Goal: Task Accomplishment & Management: Complete application form

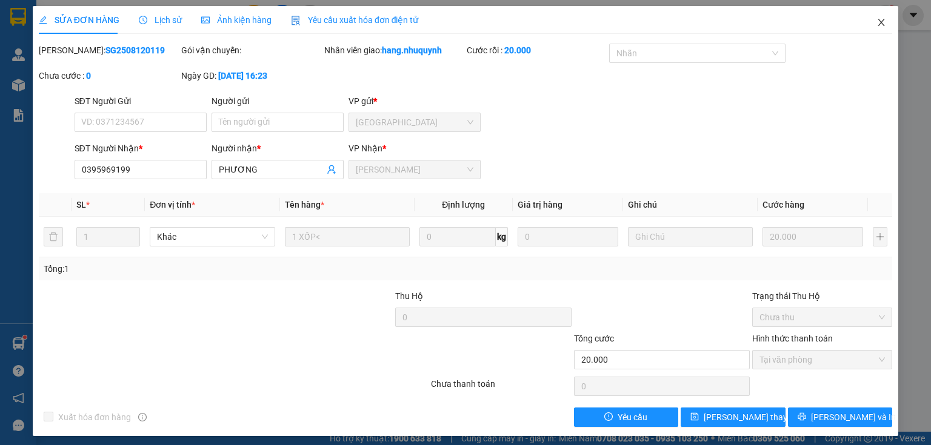
drag, startPoint x: 873, startPoint y: 23, endPoint x: 395, endPoint y: 28, distance: 478.1
click at [876, 23] on icon "close" at bounding box center [881, 23] width 10 height 10
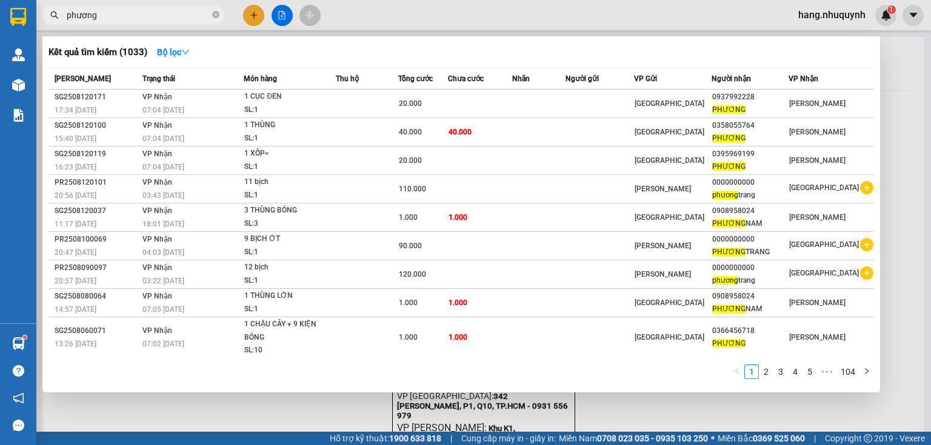
click at [175, 20] on input "phương" at bounding box center [138, 14] width 143 height 13
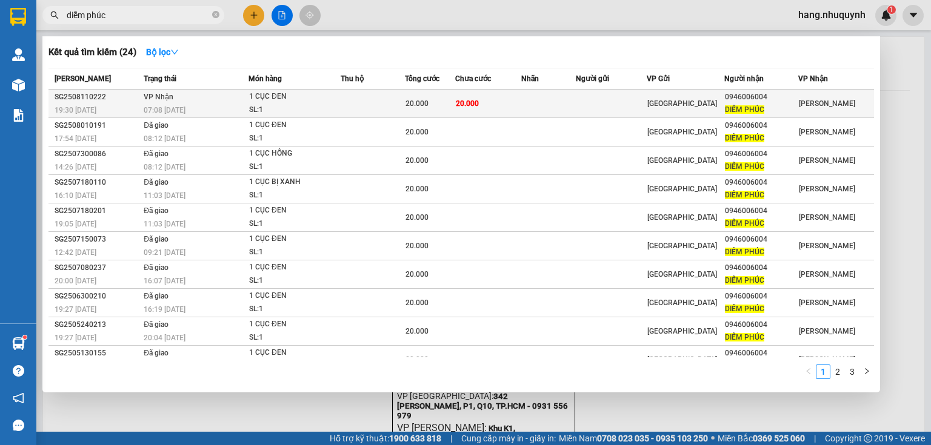
type input "diễm phúc"
click at [516, 108] on td "20.000" at bounding box center [488, 104] width 66 height 28
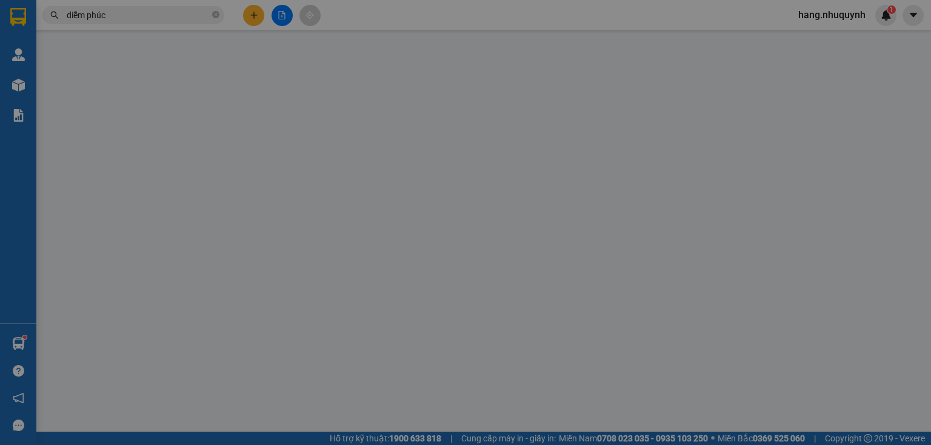
type input "0946006004"
type input "DIỄM PHÚC"
type input "20.000"
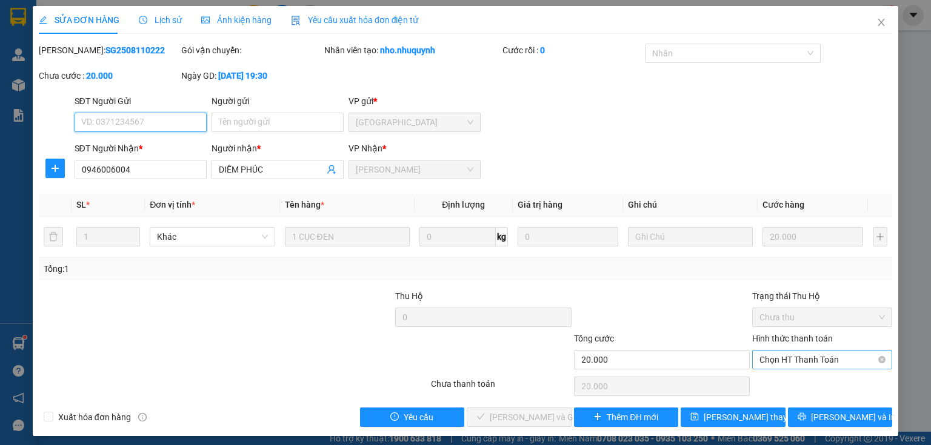
click at [820, 363] on span "Chọn HT Thanh Toán" at bounding box center [821, 360] width 125 height 18
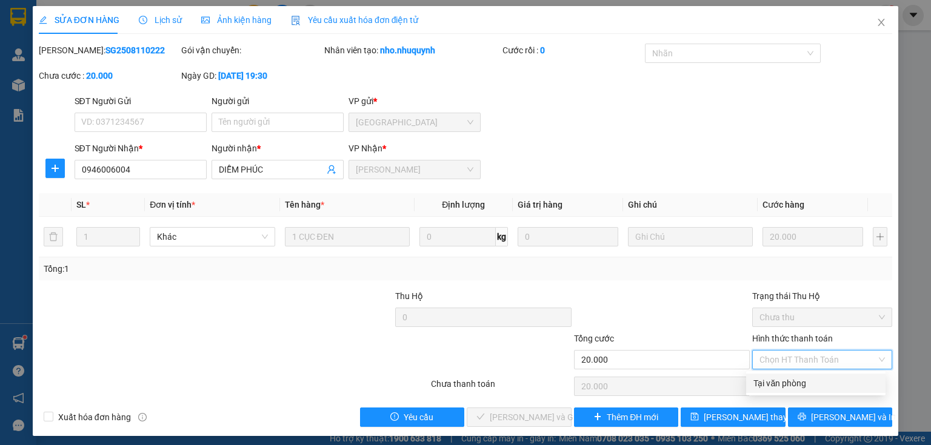
drag, startPoint x: 802, startPoint y: 383, endPoint x: 634, endPoint y: 442, distance: 178.6
click at [802, 383] on div "Tại văn phòng" at bounding box center [815, 383] width 125 height 13
type input "0"
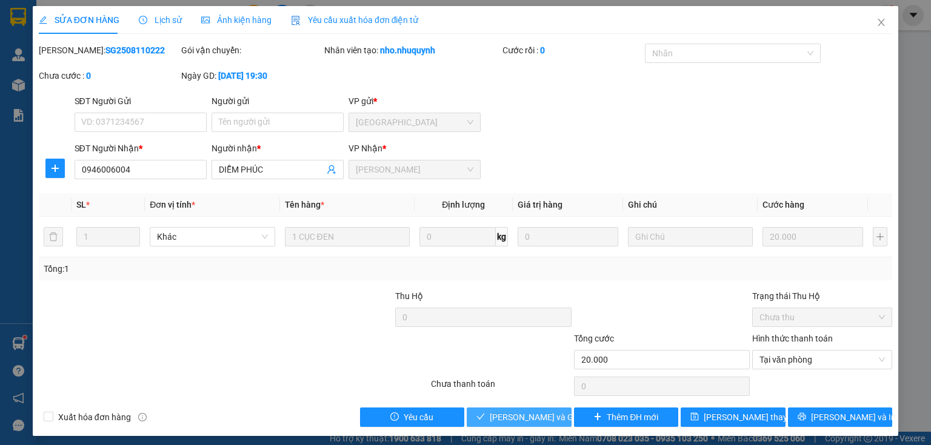
click at [540, 423] on span "[PERSON_NAME] và Giao hàng" at bounding box center [548, 417] width 116 height 13
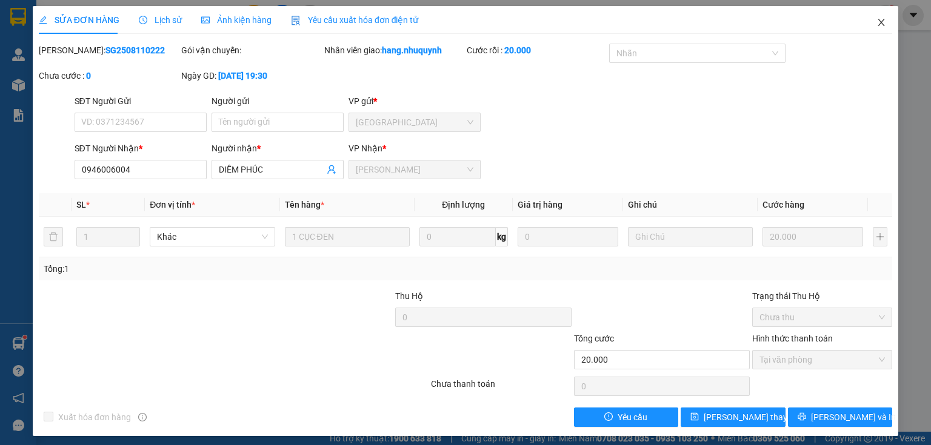
click at [876, 22] on icon "close" at bounding box center [881, 23] width 10 height 10
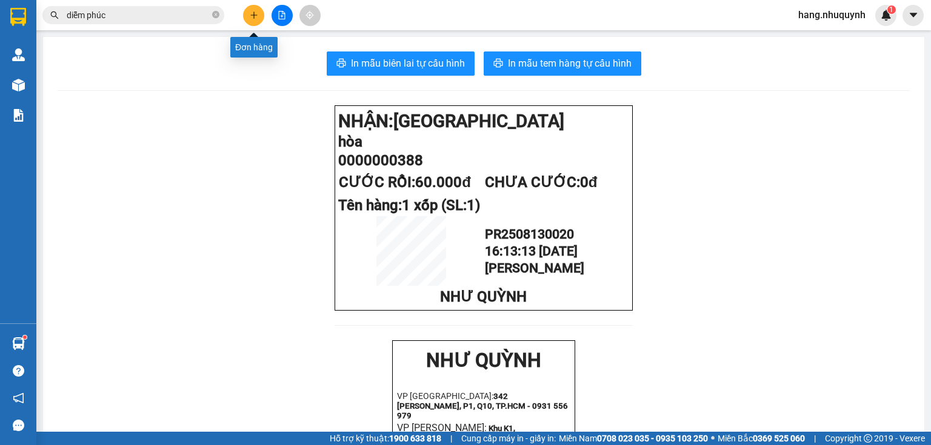
click at [253, 12] on icon "plus" at bounding box center [254, 15] width 8 height 8
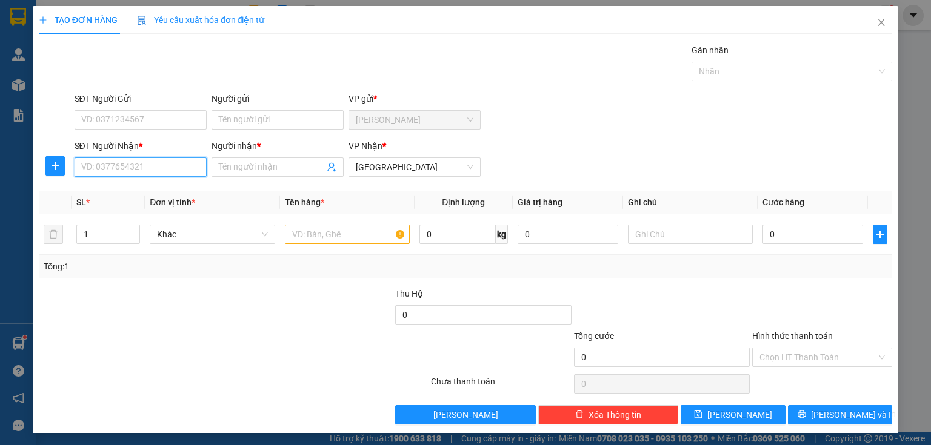
click at [137, 169] on input "SĐT Người Nhận *" at bounding box center [141, 167] width 132 height 19
type input "0912074048"
click at [249, 165] on input "Người nhận *" at bounding box center [271, 167] width 105 height 13
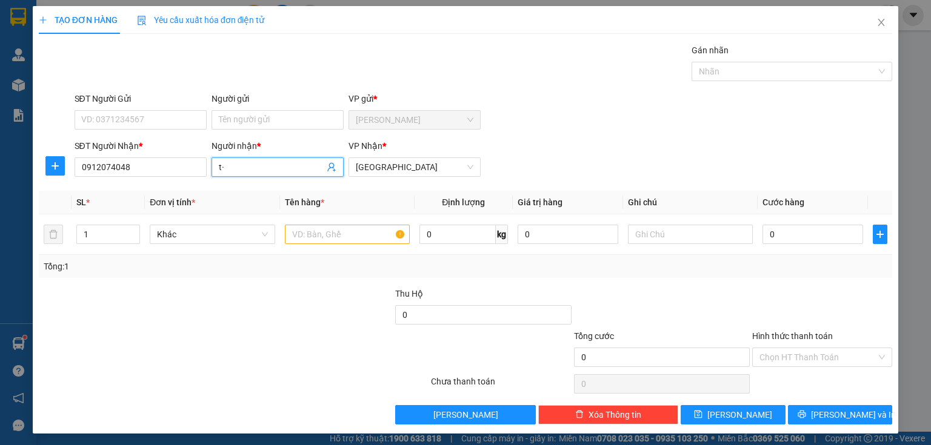
type input "t"
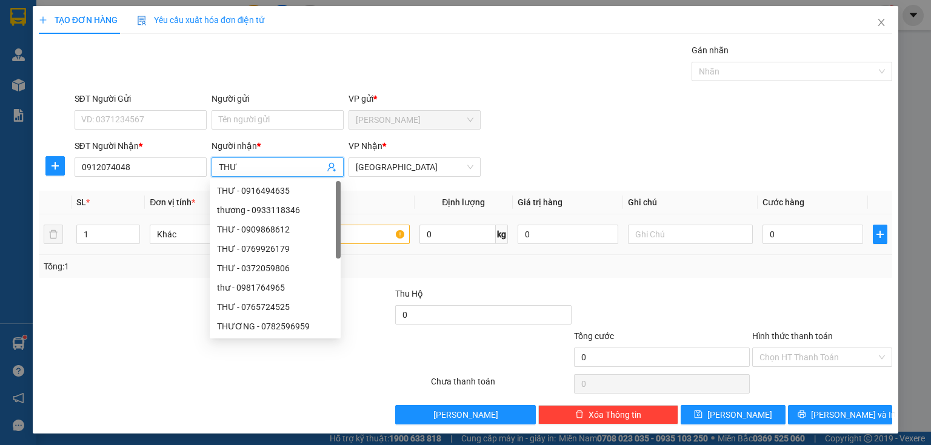
type input "THƯ"
click at [381, 236] on input "text" at bounding box center [347, 234] width 125 height 19
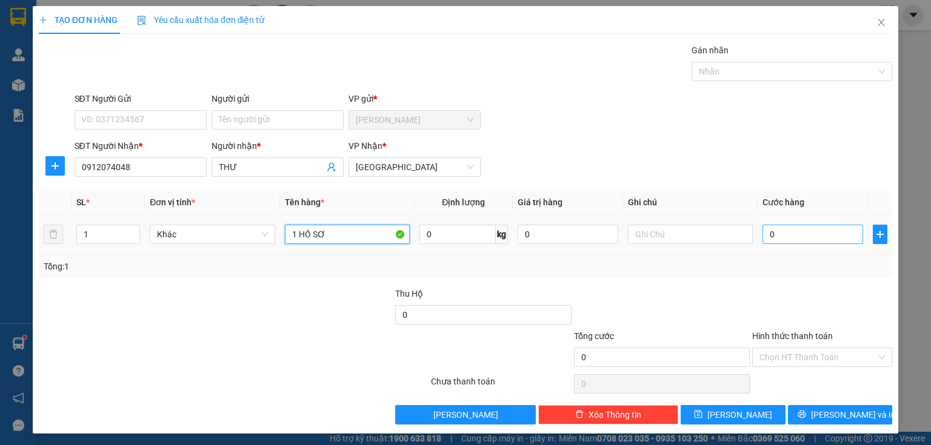
type input "1 HỒ SƠ"
click at [780, 238] on input "0" at bounding box center [812, 234] width 101 height 19
type input "3"
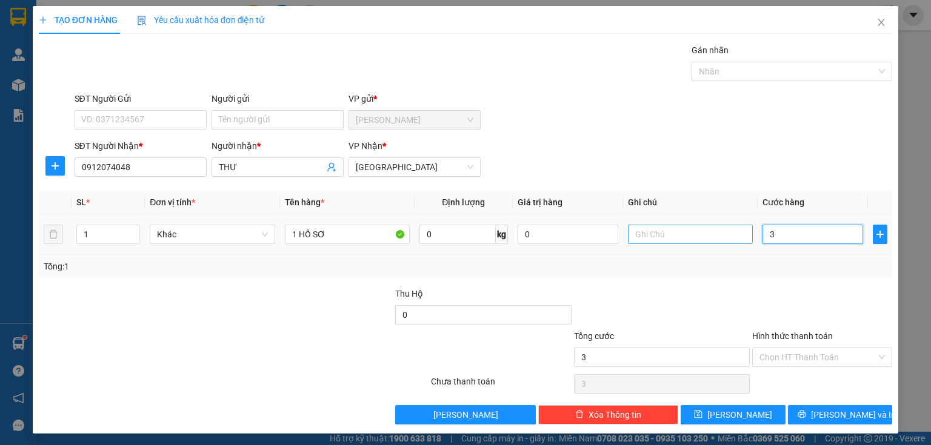
drag, startPoint x: 737, startPoint y: 236, endPoint x: 687, endPoint y: 242, distance: 50.7
click at [685, 242] on tr "1 Khác 1 HỒ SƠ 0 kg 0 3" at bounding box center [465, 234] width 853 height 41
type input "2"
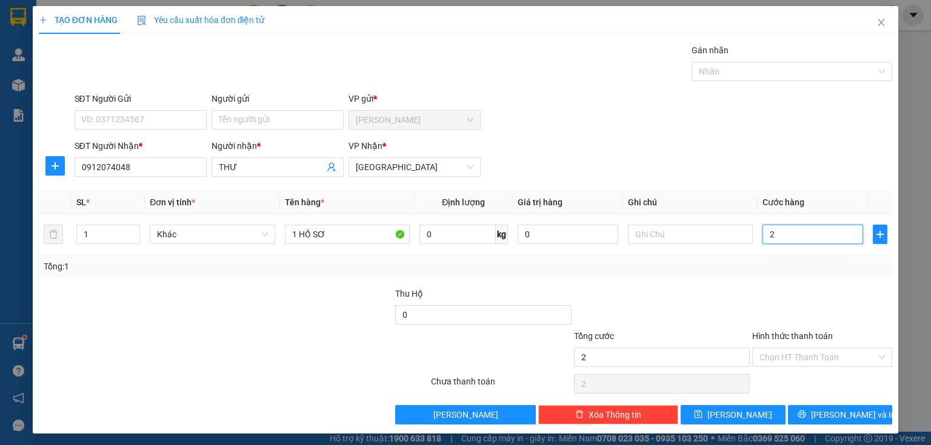
type input "20"
type input "200"
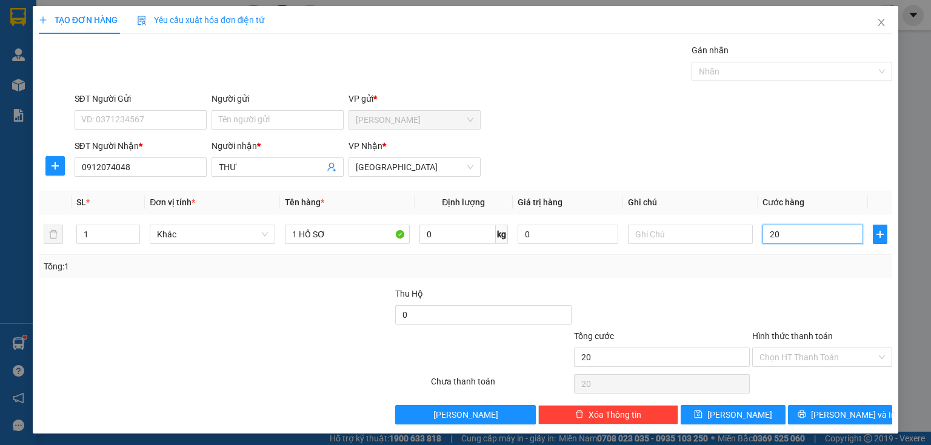
type input "200"
type input "2.000"
type input "20.000"
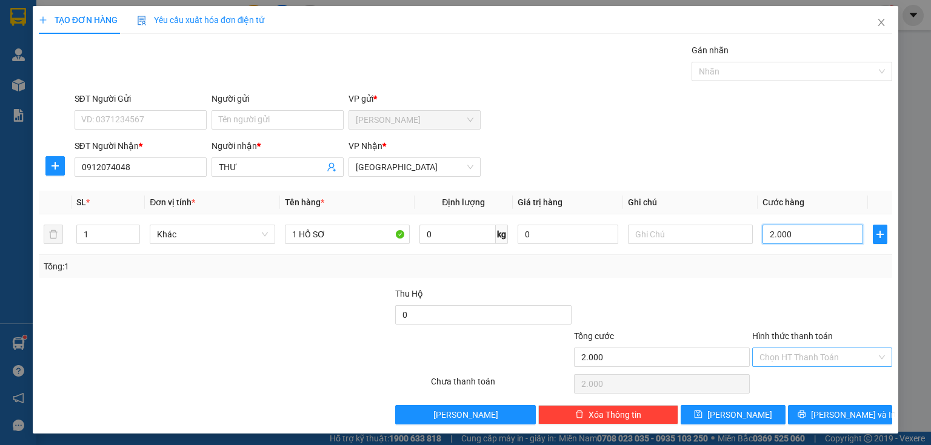
type input "20.000"
click at [793, 357] on input "Hình thức thanh toán" at bounding box center [817, 357] width 117 height 18
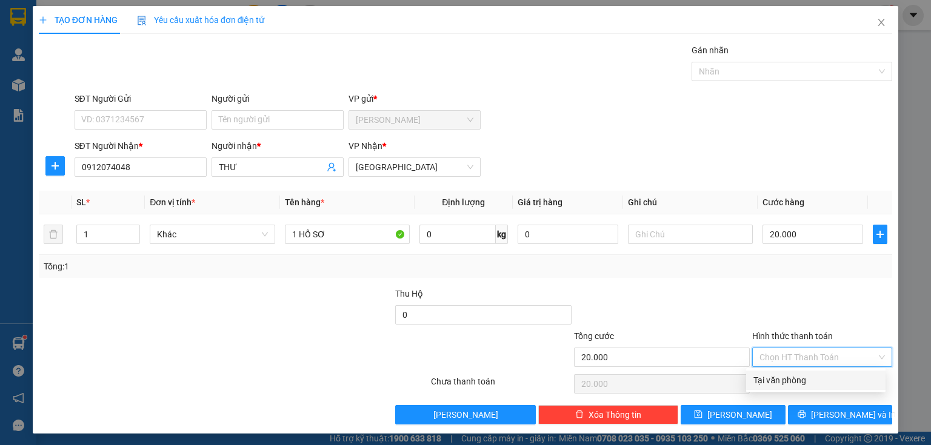
click at [776, 388] on div "Tại văn phòng" at bounding box center [815, 380] width 139 height 19
type input "0"
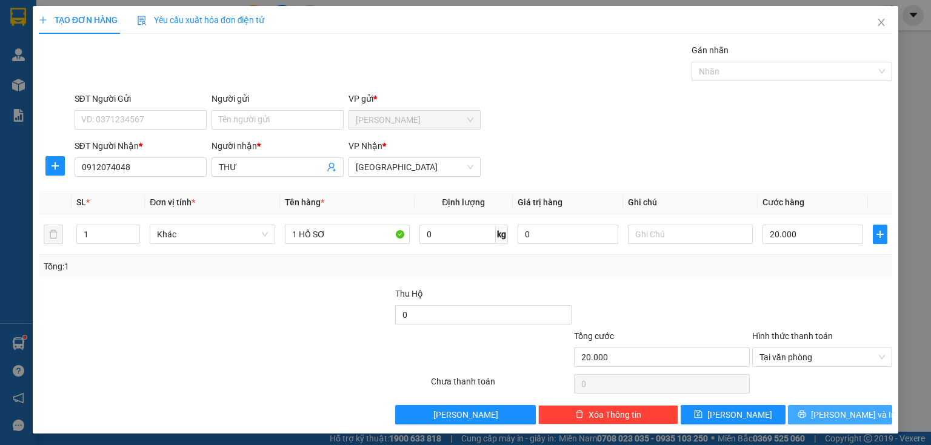
drag, startPoint x: 820, startPoint y: 406, endPoint x: 556, endPoint y: 158, distance: 362.2
click at [819, 406] on button "[PERSON_NAME] và In" at bounding box center [840, 414] width 105 height 19
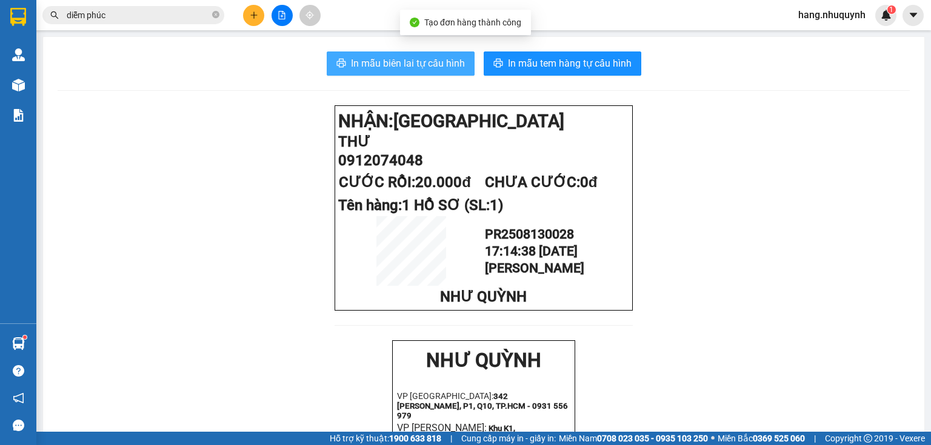
click at [401, 66] on span "In mẫu biên lai tự cấu hình" at bounding box center [408, 63] width 114 height 15
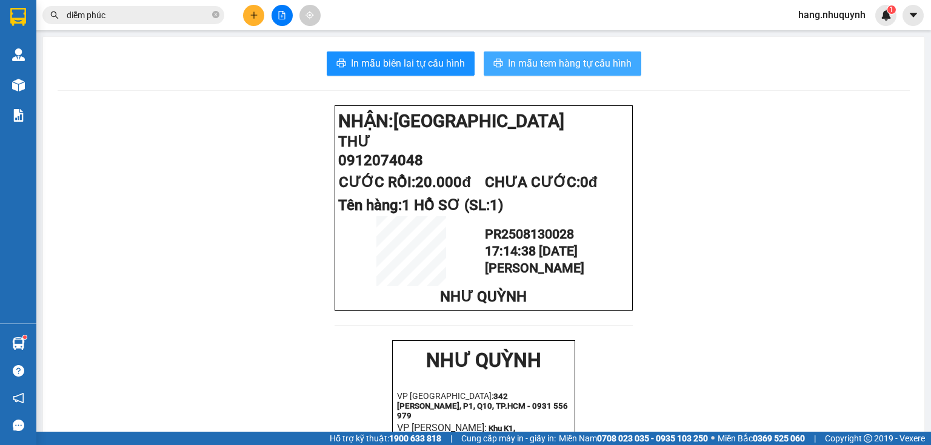
click at [565, 62] on span "In mẫu tem hàng tự cấu hình" at bounding box center [570, 63] width 124 height 15
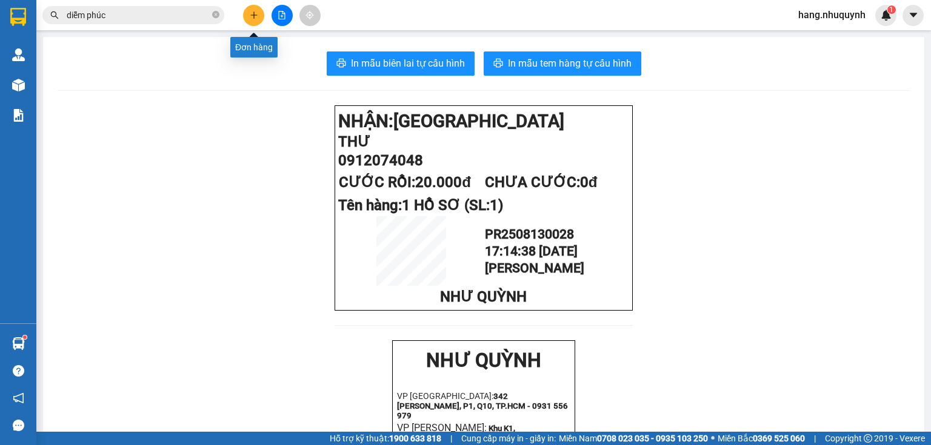
click at [250, 14] on icon "plus" at bounding box center [254, 15] width 8 height 8
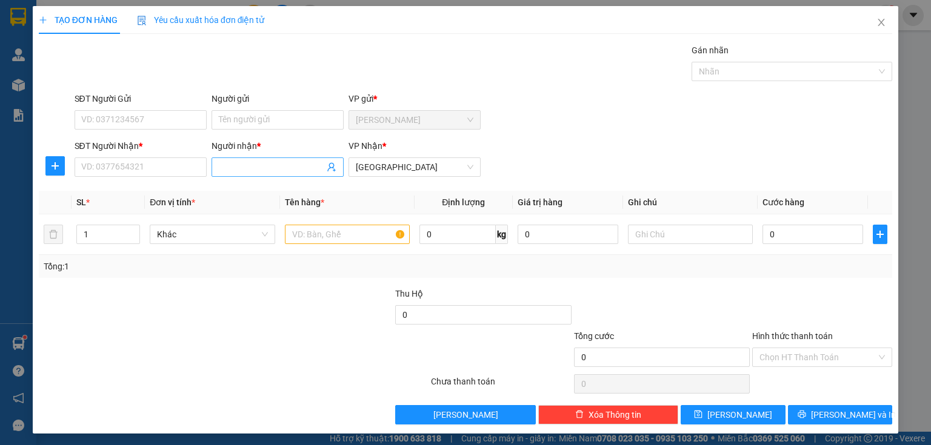
click at [285, 165] on input "Người nhận *" at bounding box center [271, 167] width 105 height 13
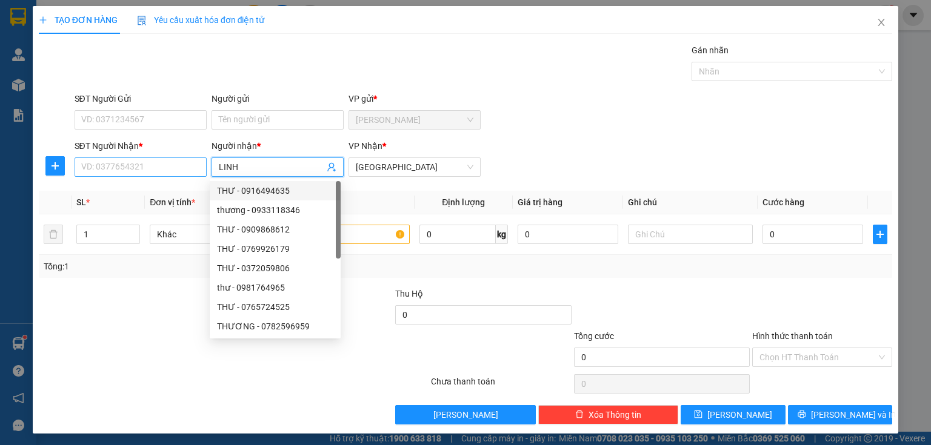
type input "LINH"
click at [152, 167] on input "SĐT Người Nhận *" at bounding box center [141, 167] width 132 height 19
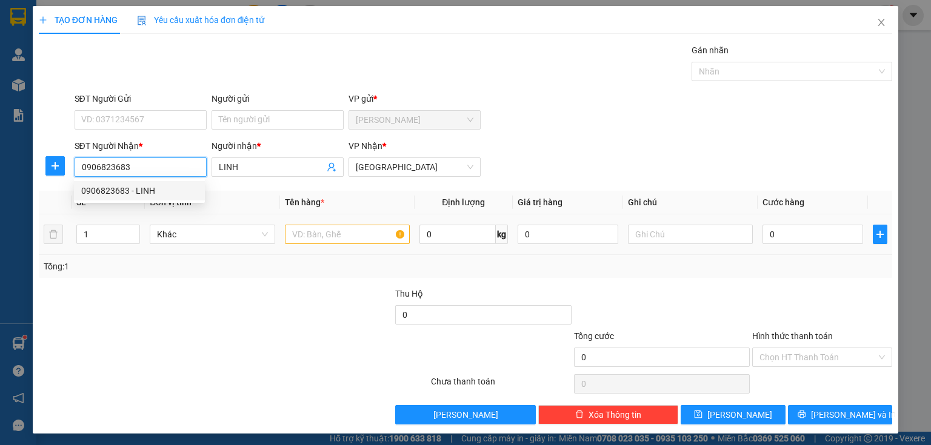
type input "0906823683"
click at [351, 237] on input "text" at bounding box center [347, 234] width 125 height 19
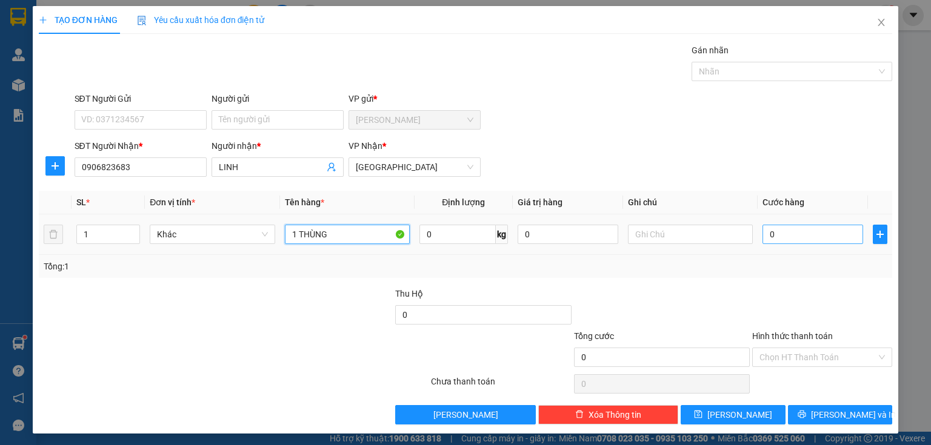
type input "1 THÙNG"
click at [788, 236] on input "0" at bounding box center [812, 234] width 101 height 19
type input "3"
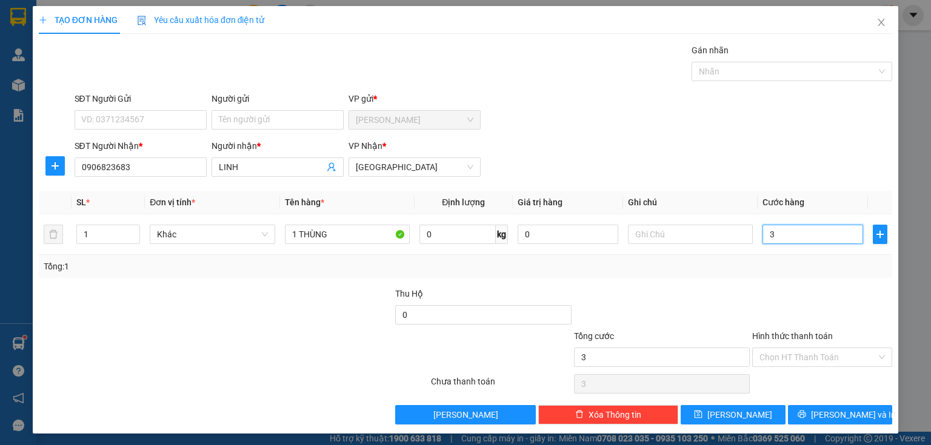
type input "30"
type input "300"
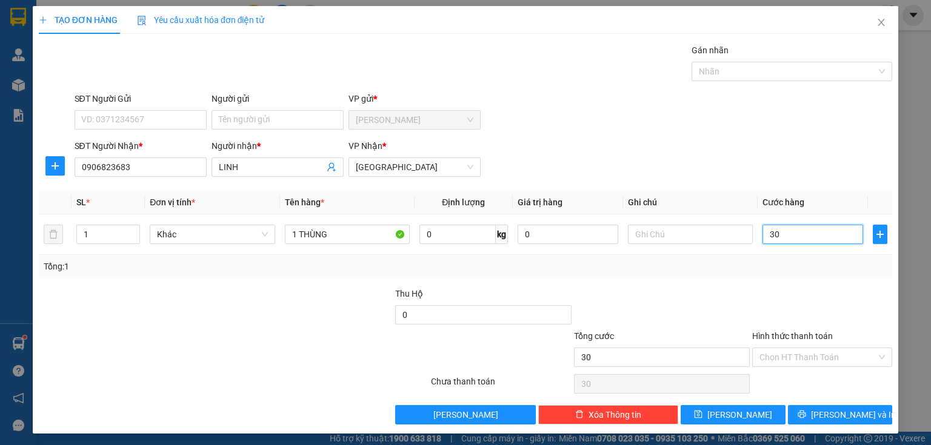
type input "300"
type input "3.000"
type input "30.000"
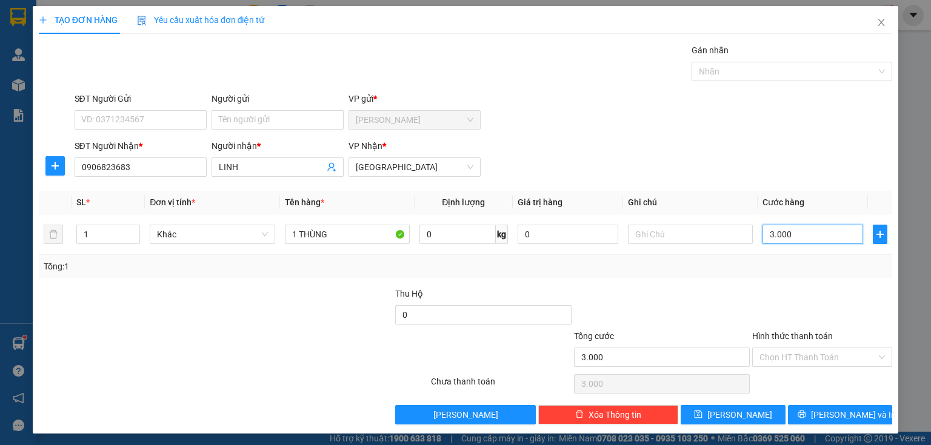
type input "30.000"
click at [806, 410] on icon "printer" at bounding box center [801, 414] width 8 height 8
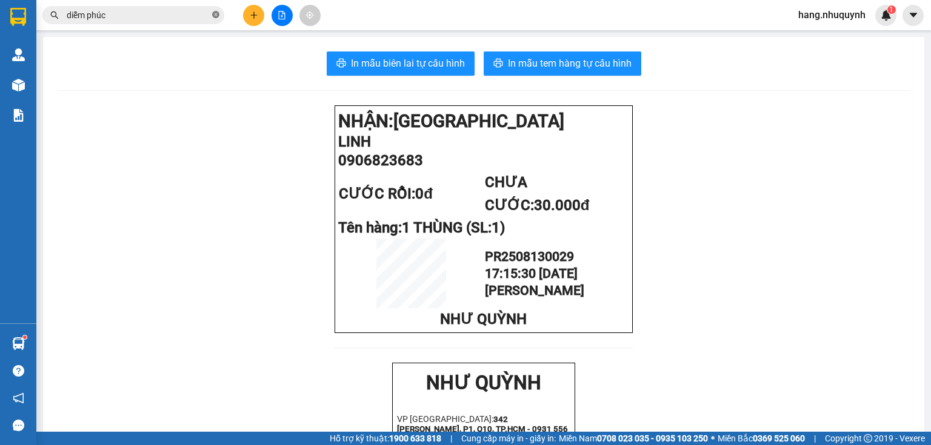
click at [214, 13] on icon "close-circle" at bounding box center [215, 14] width 7 height 7
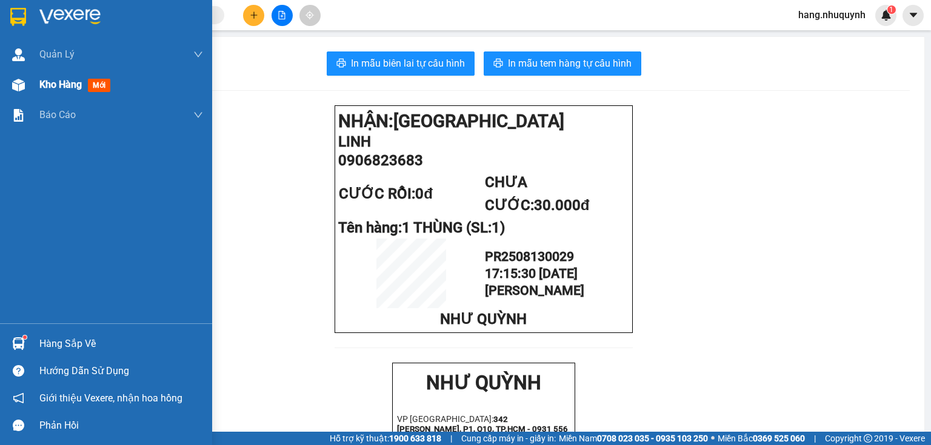
click at [63, 85] on span "Kho hàng" at bounding box center [60, 85] width 42 height 12
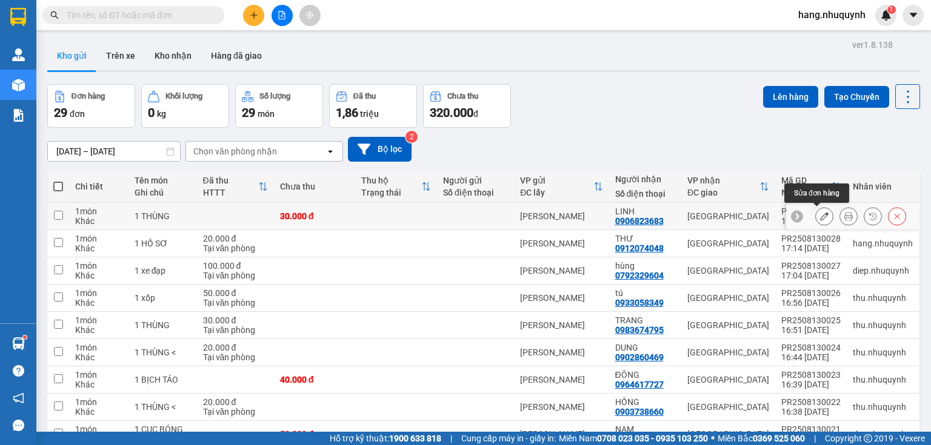
click at [820, 219] on icon at bounding box center [824, 216] width 8 height 8
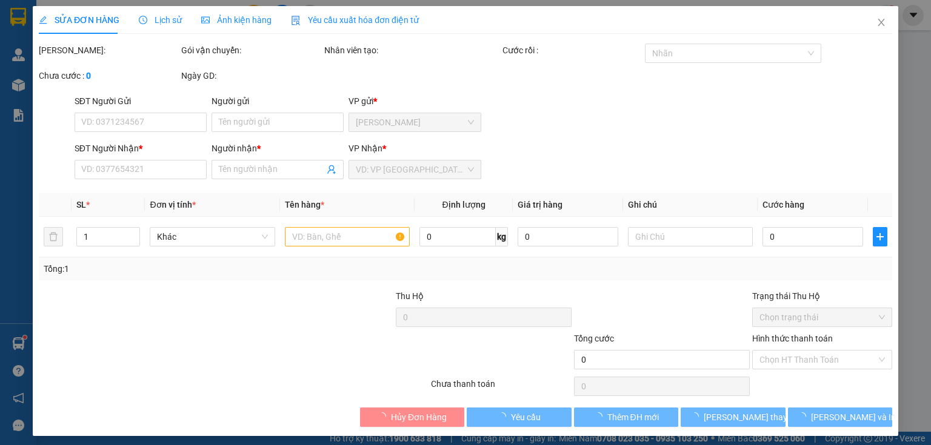
type input "0906823683"
type input "LINH"
type input "30.000"
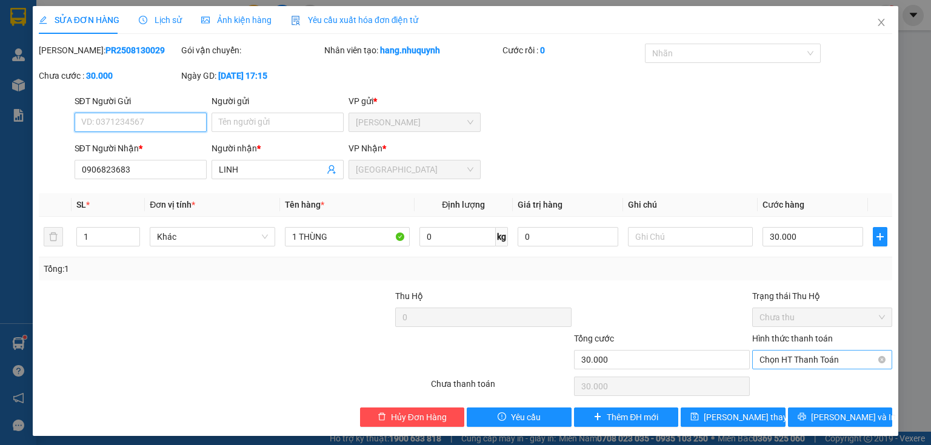
click at [810, 361] on span "Chọn HT Thanh Toán" at bounding box center [821, 360] width 125 height 18
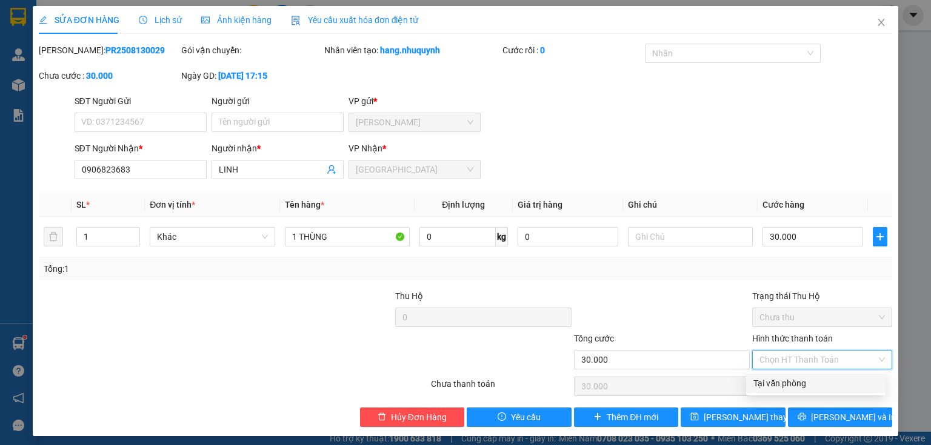
drag, startPoint x: 802, startPoint y: 378, endPoint x: 805, endPoint y: 422, distance: 44.3
click at [802, 379] on div "Tại văn phòng" at bounding box center [815, 383] width 125 height 13
type input "0"
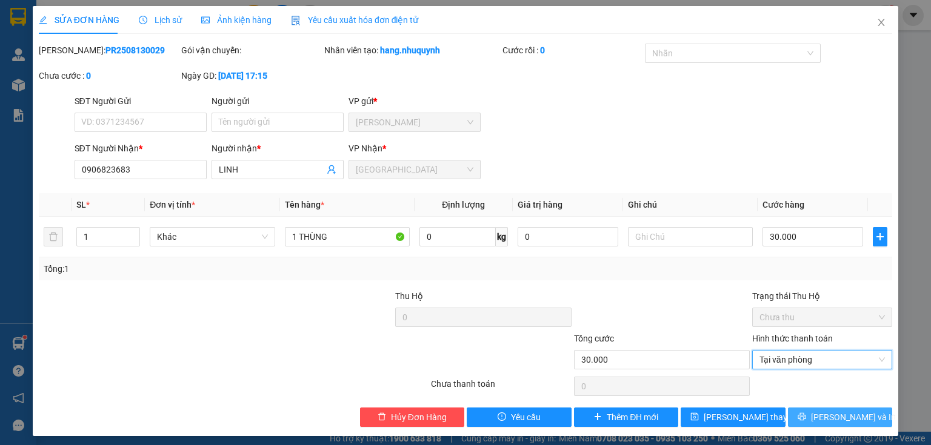
click at [807, 419] on button "[PERSON_NAME] và In" at bounding box center [840, 417] width 105 height 19
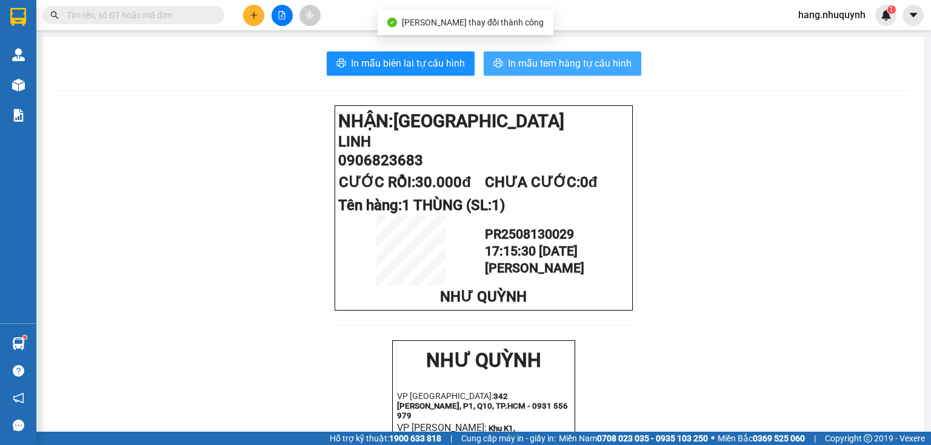
click at [587, 63] on span "In mẫu tem hàng tự cấu hình" at bounding box center [570, 63] width 124 height 15
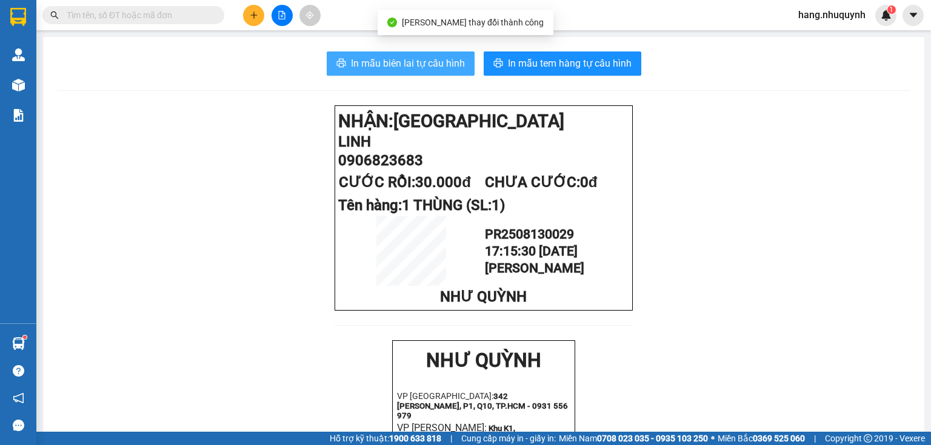
click at [409, 58] on span "In mẫu biên lai tự cấu hình" at bounding box center [408, 63] width 114 height 15
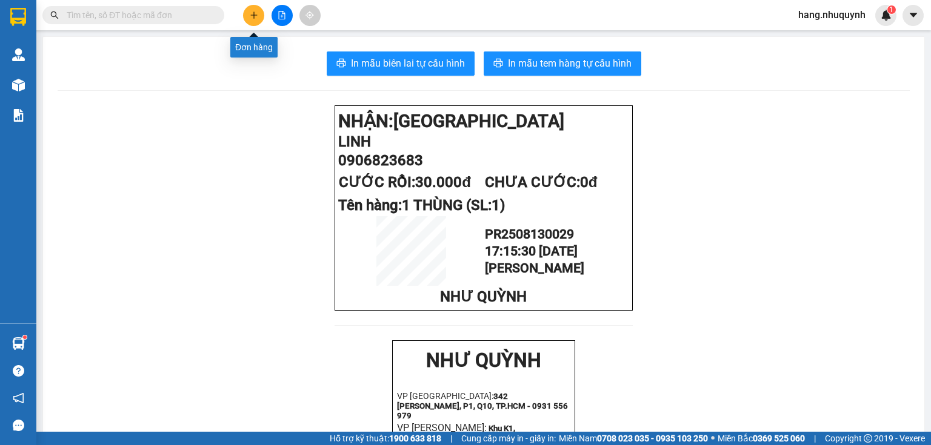
click at [251, 21] on button at bounding box center [253, 15] width 21 height 21
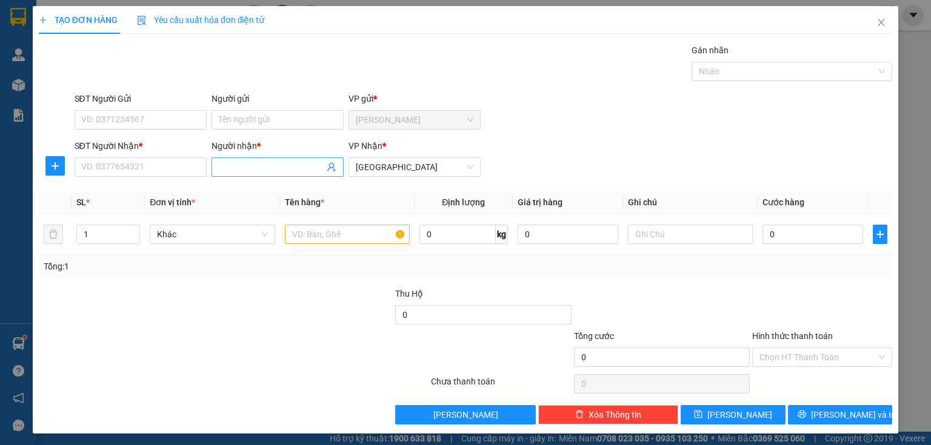
click at [266, 162] on input "Người nhận *" at bounding box center [271, 167] width 105 height 13
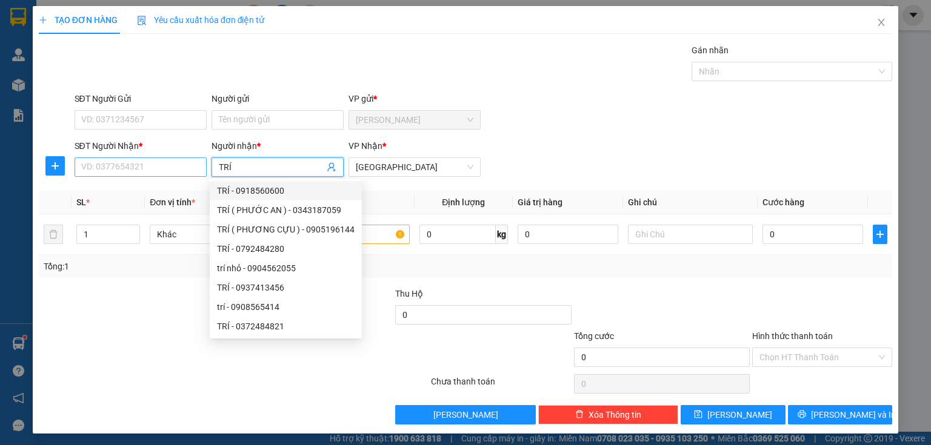
type input "TRÍ"
click at [157, 162] on input "SĐT Người Nhận *" at bounding box center [141, 167] width 132 height 19
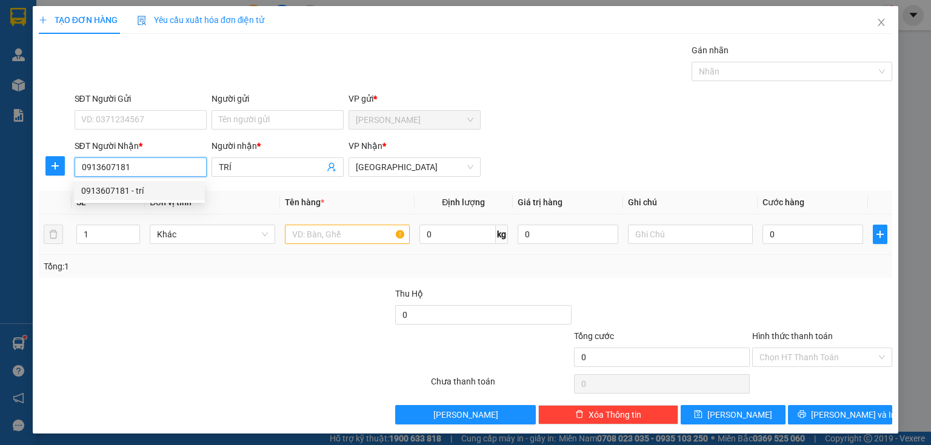
type input "0913607181"
click at [313, 235] on input "text" at bounding box center [347, 234] width 125 height 19
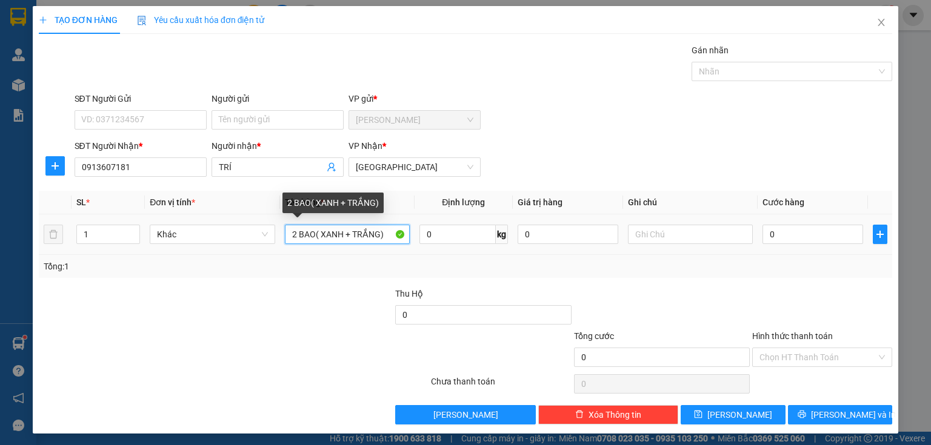
click at [313, 233] on input "2 BAO( XANH + TRẮNG)" at bounding box center [347, 234] width 125 height 19
type input "2 BAO ( XANH + TRẮNG)"
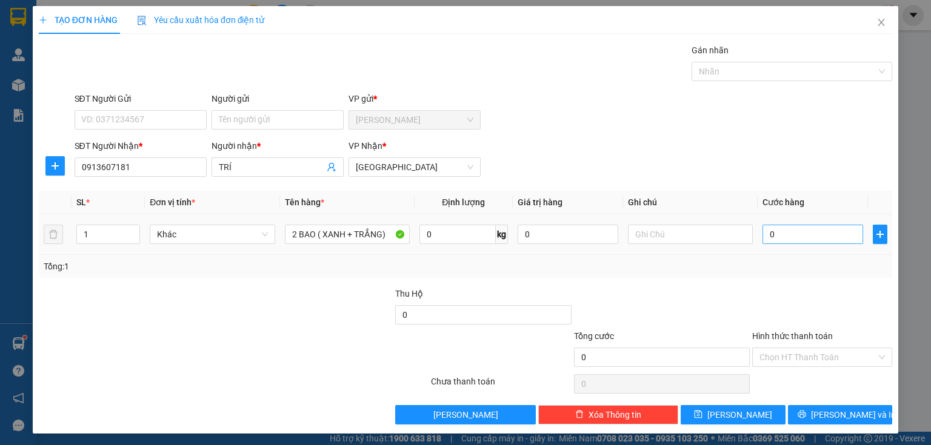
drag, startPoint x: 771, startPoint y: 223, endPoint x: 771, endPoint y: 238, distance: 14.6
click at [771, 231] on div "0" at bounding box center [812, 234] width 101 height 24
click at [794, 223] on div "0" at bounding box center [812, 234] width 101 height 24
click at [794, 236] on input "0" at bounding box center [812, 234] width 101 height 19
type input "6"
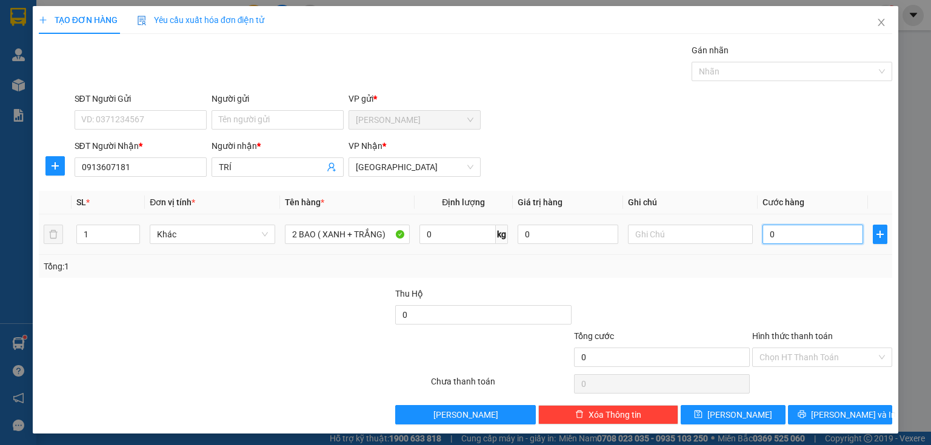
type input "6"
type input "60"
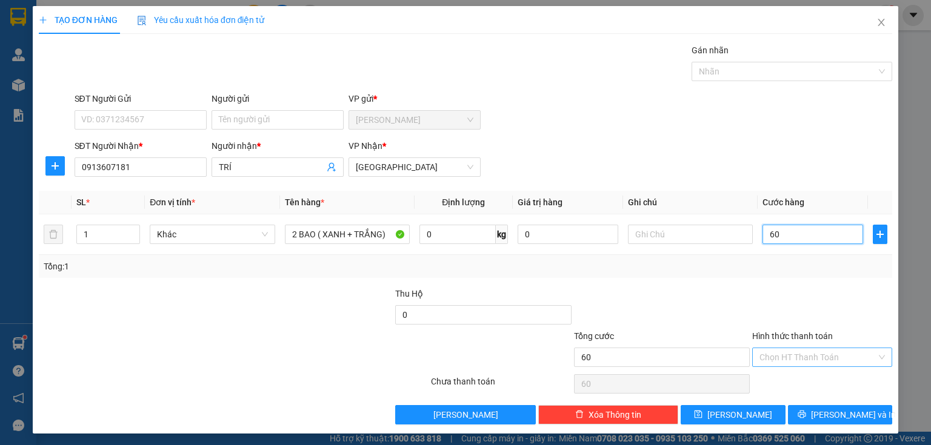
type input "600"
type input "6.000"
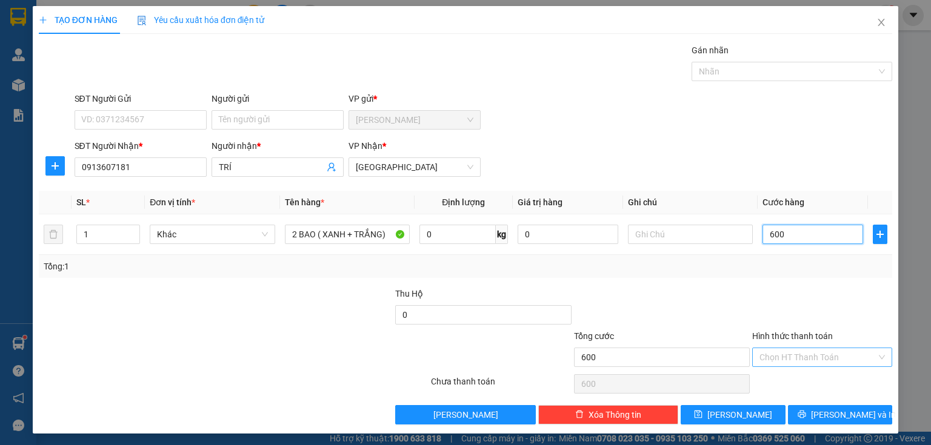
type input "6.000"
type input "60.000"
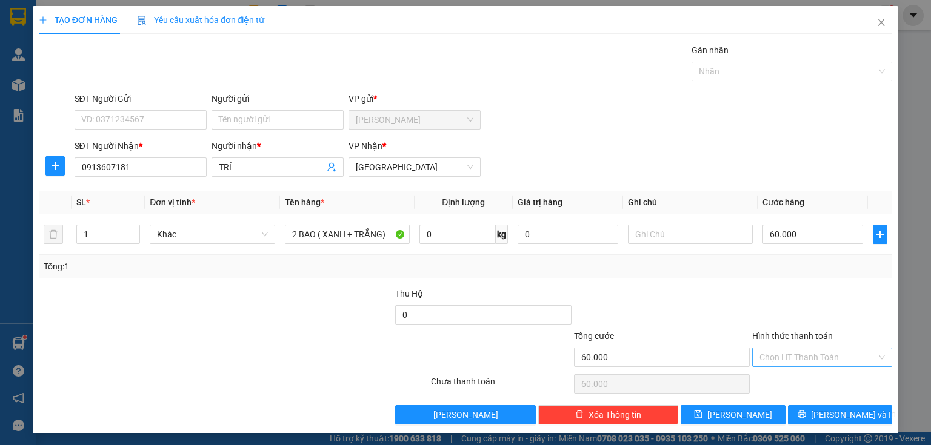
click at [810, 356] on input "Hình thức thanh toán" at bounding box center [817, 357] width 117 height 18
click at [802, 394] on div "Chọn HT Thanh Toán" at bounding box center [822, 384] width 142 height 24
click at [805, 361] on input "Hình thức thanh toán" at bounding box center [817, 357] width 117 height 18
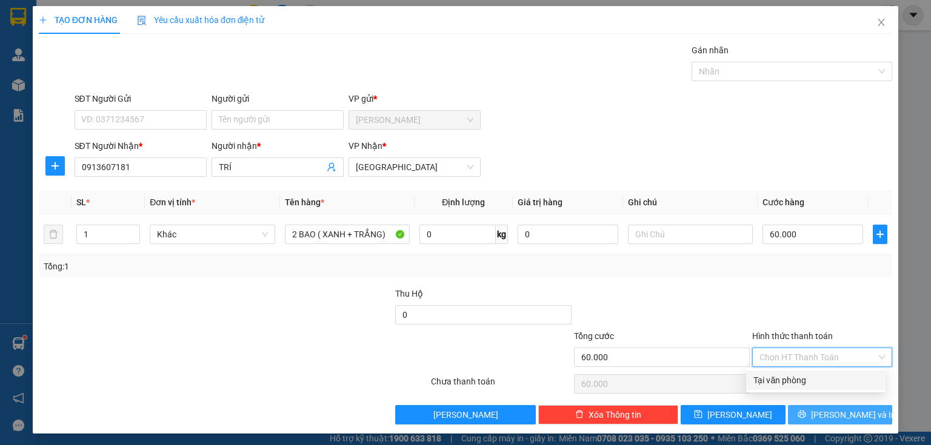
drag, startPoint x: 797, startPoint y: 379, endPoint x: 803, endPoint y: 407, distance: 29.0
click at [797, 383] on div "Tại văn phòng" at bounding box center [815, 380] width 125 height 13
type input "0"
click at [806, 417] on button "[PERSON_NAME] và In" at bounding box center [840, 414] width 105 height 19
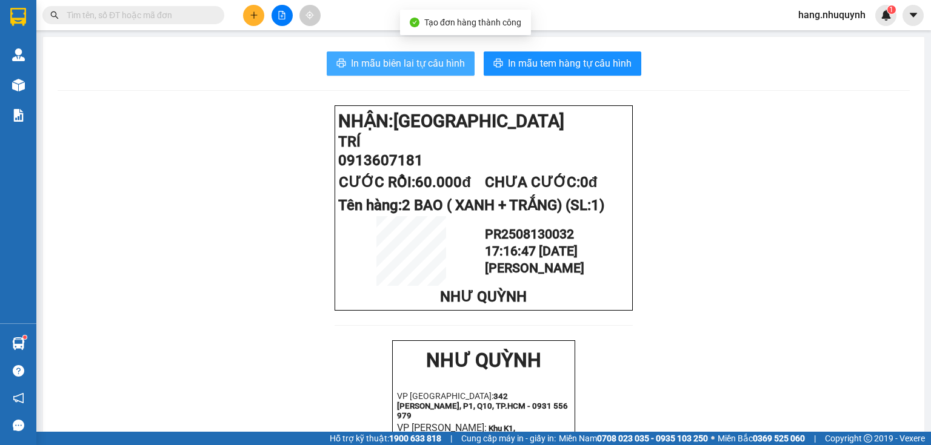
click at [425, 70] on span "In mẫu biên lai tự cấu hình" at bounding box center [408, 63] width 114 height 15
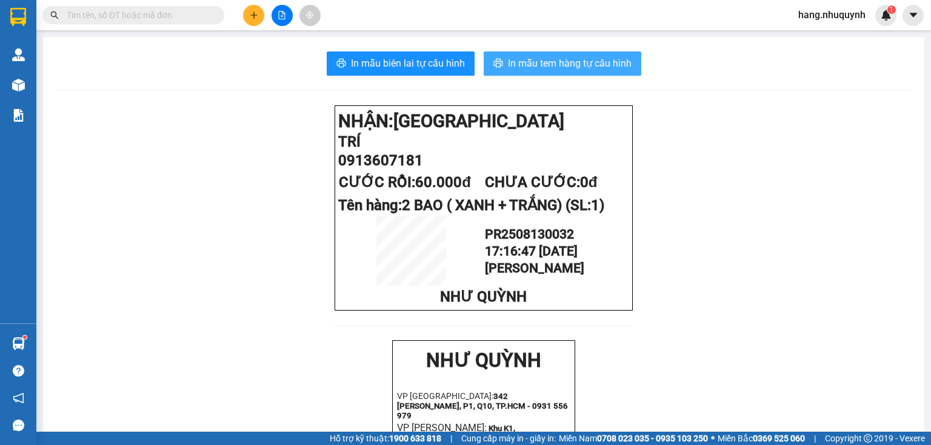
click at [560, 60] on span "In mẫu tem hàng tự cấu hình" at bounding box center [570, 63] width 124 height 15
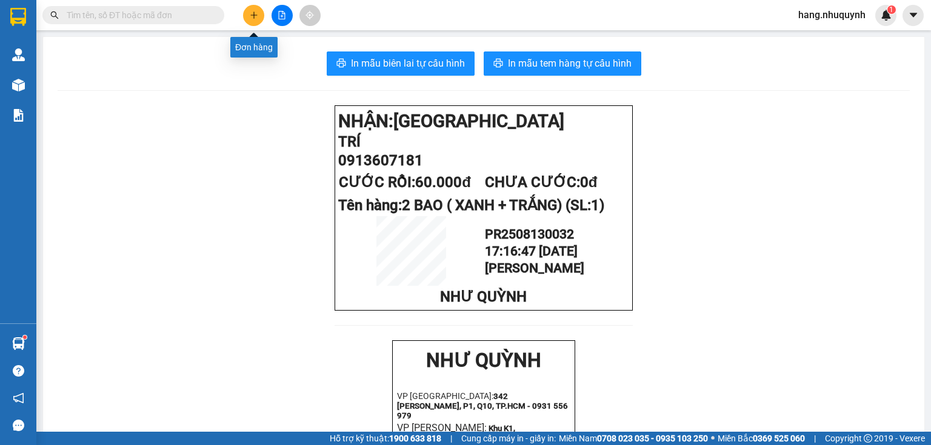
click at [253, 17] on icon "plus" at bounding box center [254, 15] width 8 height 8
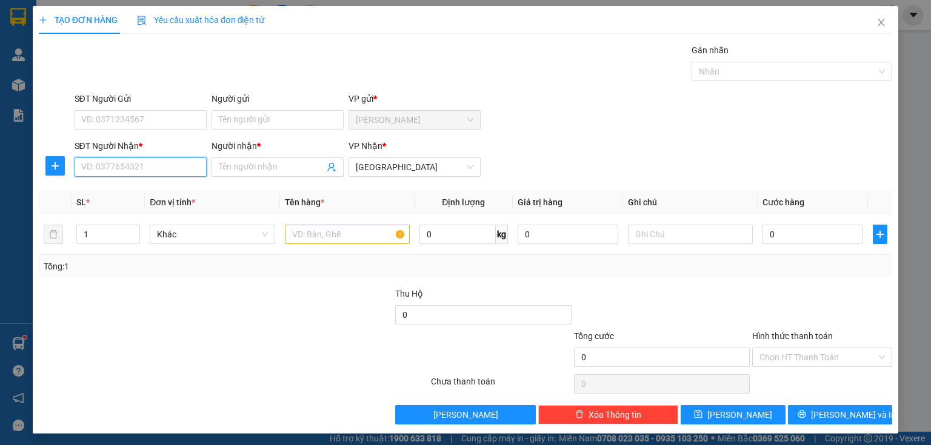
click at [158, 165] on input "SĐT Người Nhận *" at bounding box center [141, 167] width 132 height 19
click at [136, 195] on div "0868074557 - vy" at bounding box center [139, 190] width 116 height 13
type input "0868074557"
type input "vy"
type input "20.000"
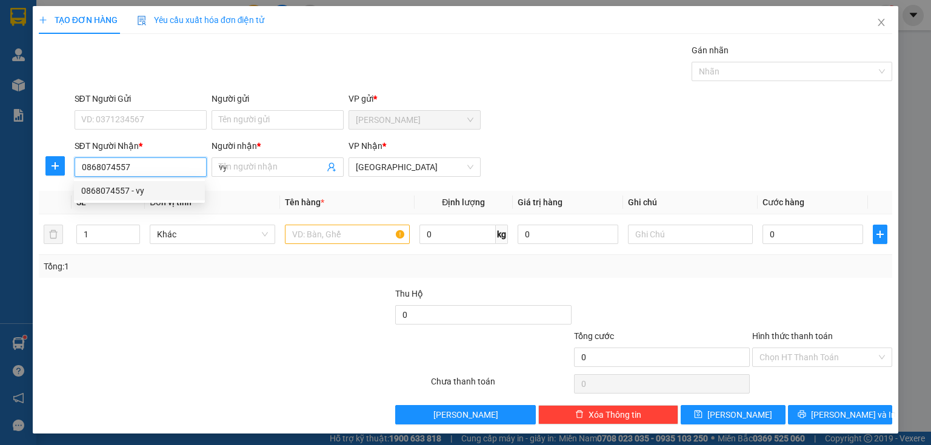
type input "20.000"
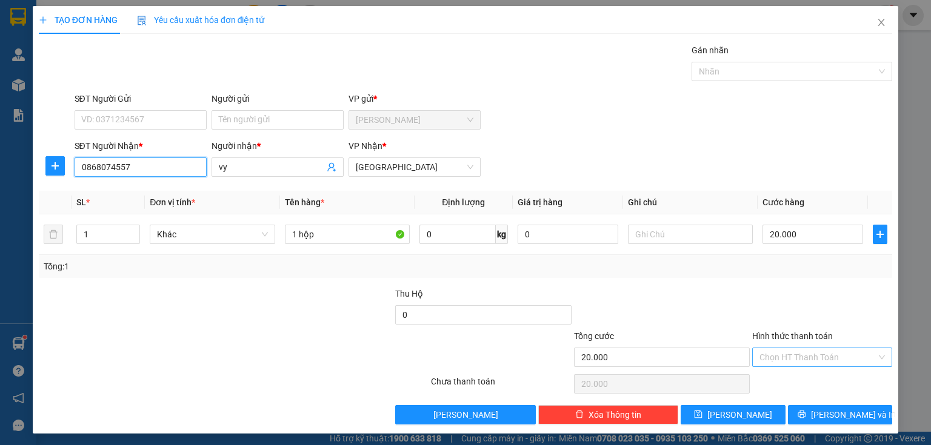
type input "0868074557"
drag, startPoint x: 805, startPoint y: 351, endPoint x: 805, endPoint y: 364, distance: 13.3
click at [805, 357] on input "Hình thức thanh toán" at bounding box center [817, 357] width 117 height 18
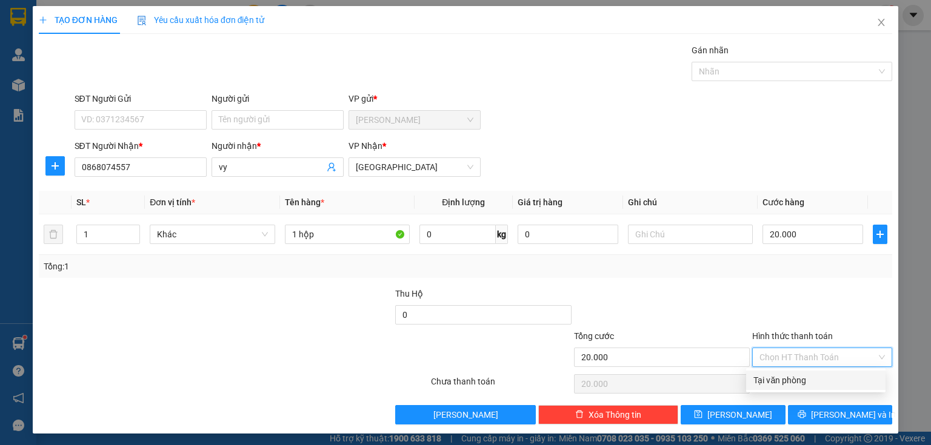
click at [799, 381] on div "Tại văn phòng" at bounding box center [815, 380] width 125 height 13
type input "0"
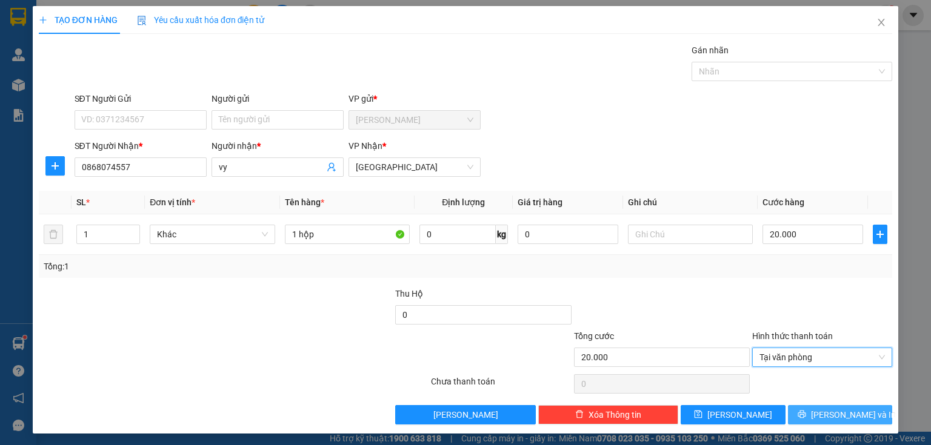
click at [811, 422] on button "[PERSON_NAME] và In" at bounding box center [840, 414] width 105 height 19
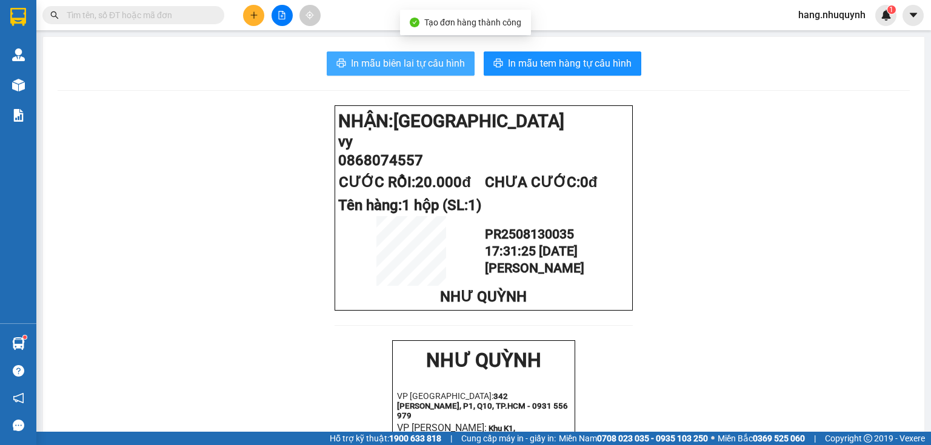
click at [402, 70] on span "In mẫu biên lai tự cấu hình" at bounding box center [408, 63] width 114 height 15
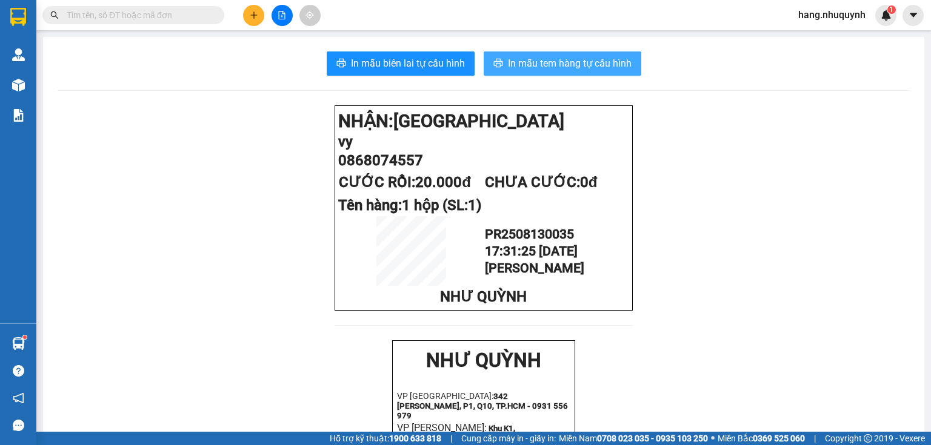
click at [519, 67] on span "In mẫu tem hàng tự cấu hình" at bounding box center [570, 63] width 124 height 15
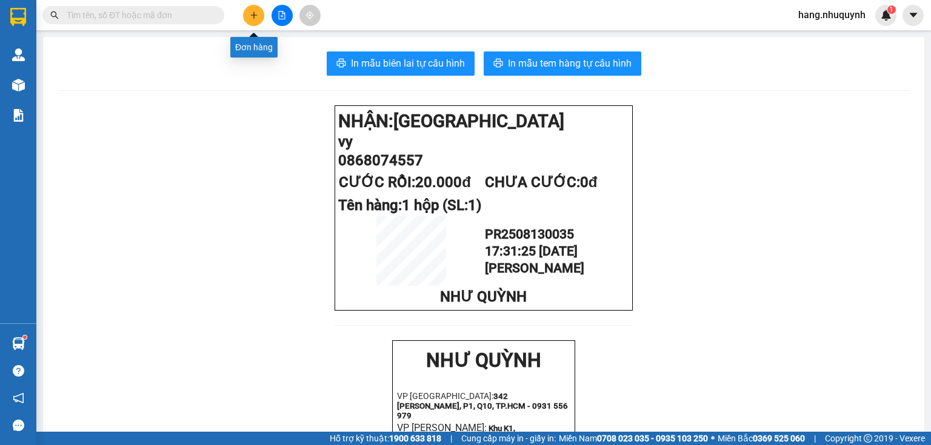
click at [250, 19] on button at bounding box center [253, 15] width 21 height 21
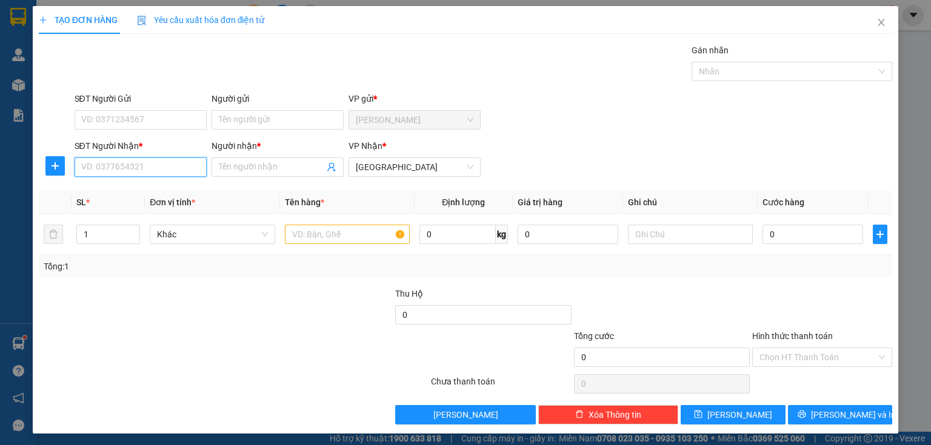
click at [148, 162] on input "SĐT Người Nhận *" at bounding box center [141, 167] width 132 height 19
click at [150, 195] on div "0987078976 - [GEOGRAPHIC_DATA]" at bounding box center [149, 190] width 136 height 13
type input "0987078976"
type input "đức"
type input "20.000"
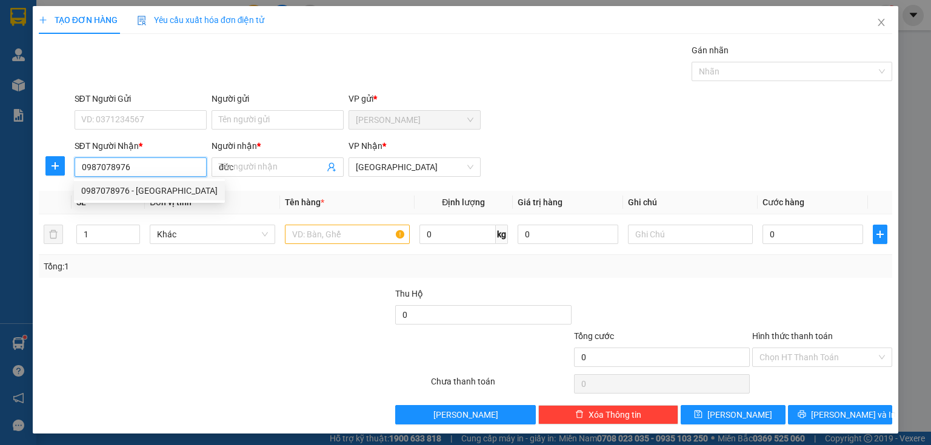
type input "20.000"
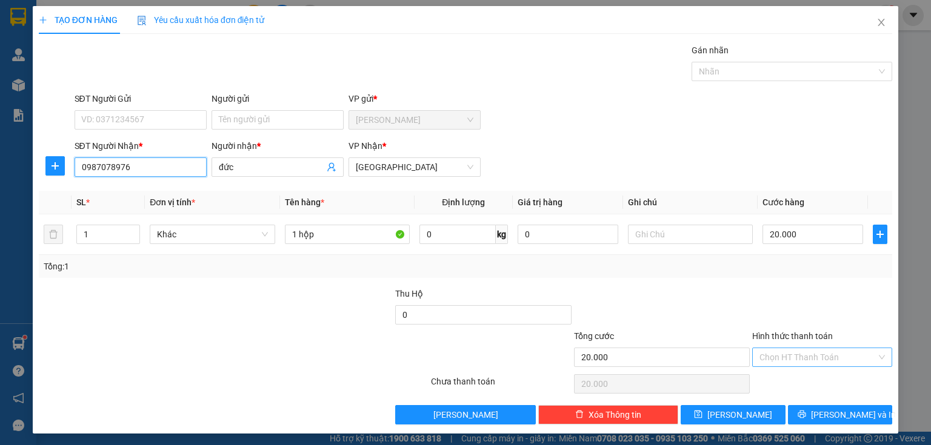
type input "0987078976"
drag, startPoint x: 785, startPoint y: 356, endPoint x: 788, endPoint y: 381, distance: 24.4
click at [786, 366] on div "Chọn HT Thanh Toán" at bounding box center [822, 357] width 140 height 19
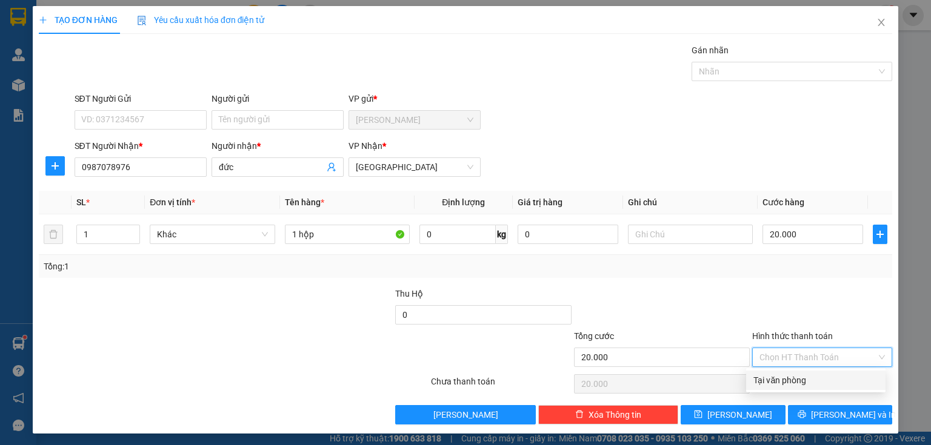
click at [788, 385] on div "Tại văn phòng" at bounding box center [815, 380] width 125 height 13
type input "0"
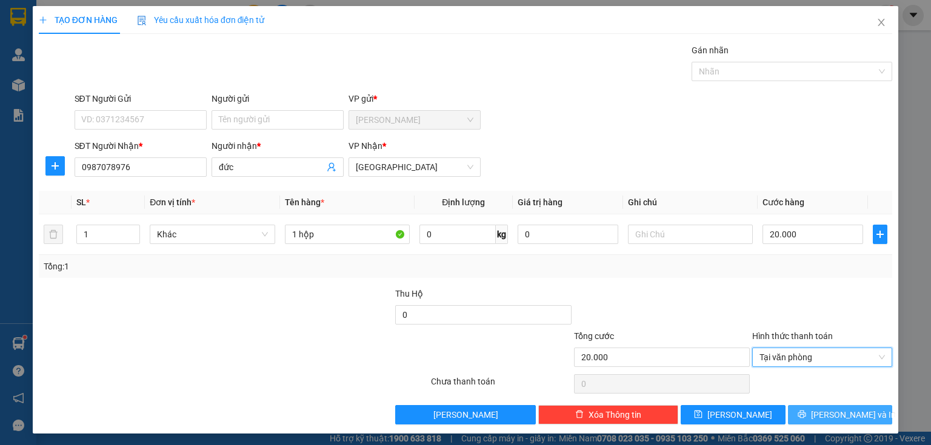
click at [806, 414] on icon "printer" at bounding box center [801, 414] width 8 height 8
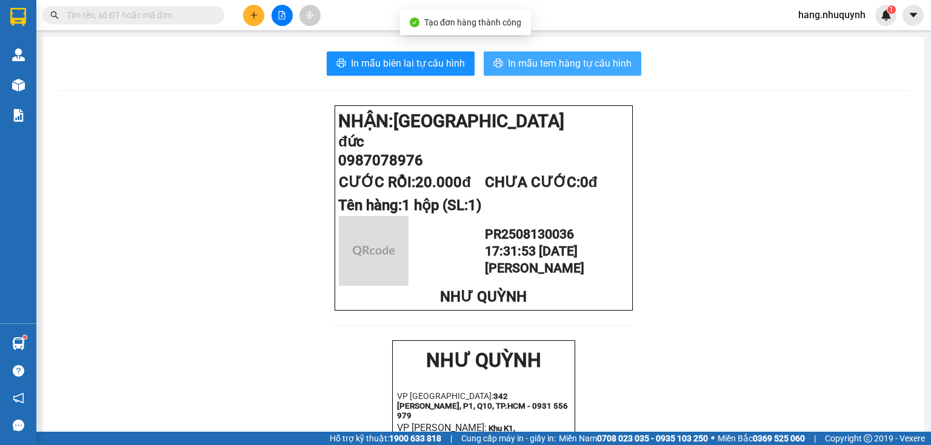
click at [564, 66] on span "In mẫu tem hàng tự cấu hình" at bounding box center [570, 63] width 124 height 15
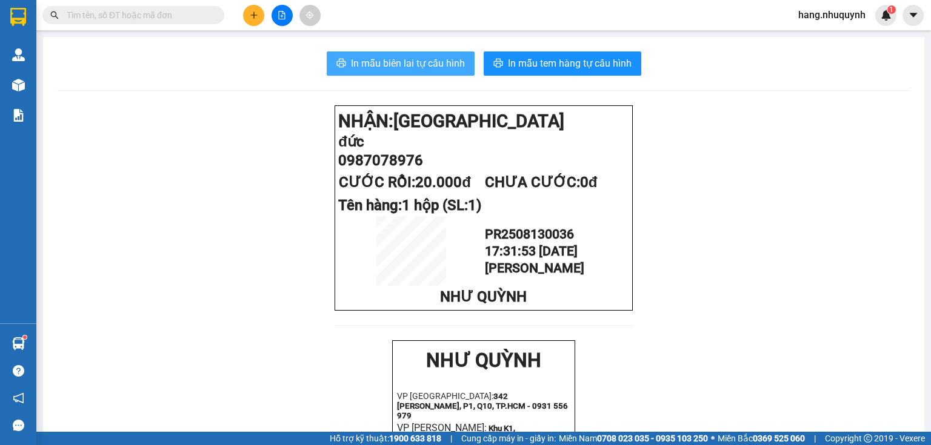
click at [454, 67] on span "In mẫu biên lai tự cấu hình" at bounding box center [408, 63] width 114 height 15
